Goal: Complete application form

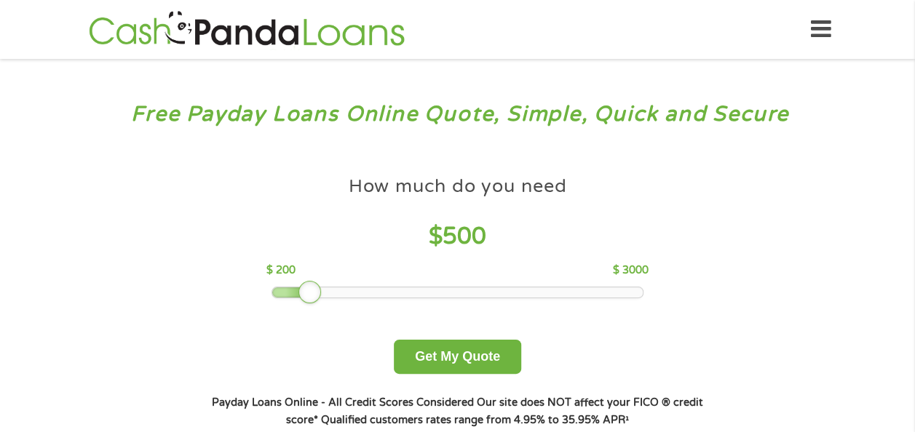
drag, startPoint x: 378, startPoint y: 293, endPoint x: 314, endPoint y: 302, distance: 65.5
click at [314, 302] on div at bounding box center [309, 292] width 23 height 23
click at [432, 354] on button "Get My Quote" at bounding box center [457, 357] width 127 height 34
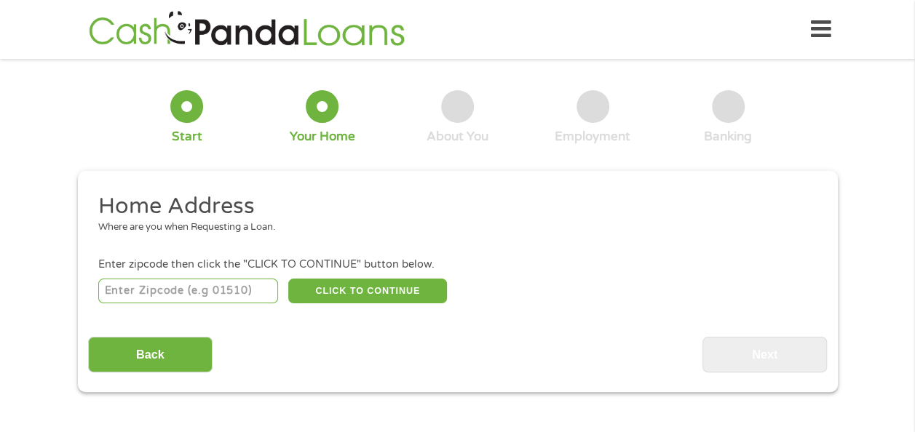
click at [218, 291] on input "number" at bounding box center [188, 291] width 180 height 25
type input "37208"
click at [346, 279] on button "CLICK TO CONTINUE" at bounding box center [367, 291] width 159 height 25
type input "37208"
type input "[GEOGRAPHIC_DATA]"
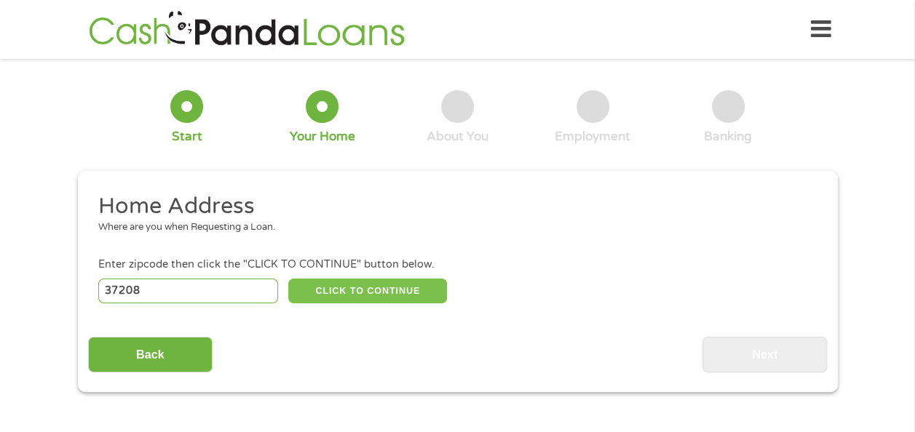
select select "[US_STATE]"
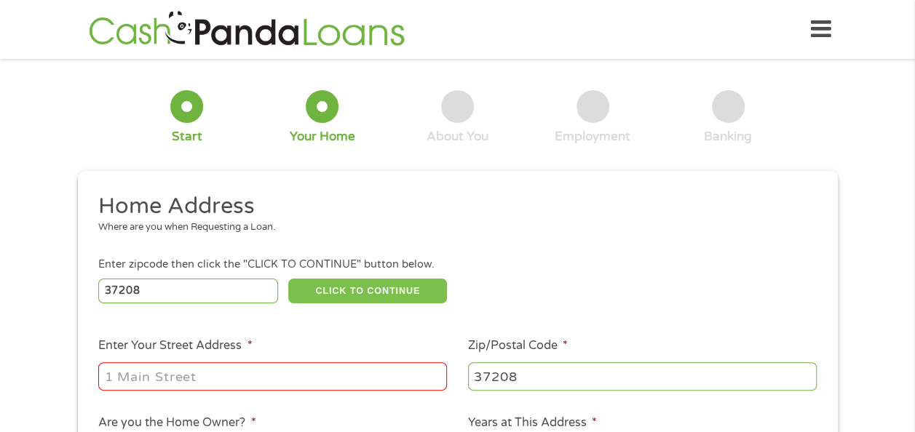
scroll to position [170, 0]
